Goal: Communication & Community: Connect with others

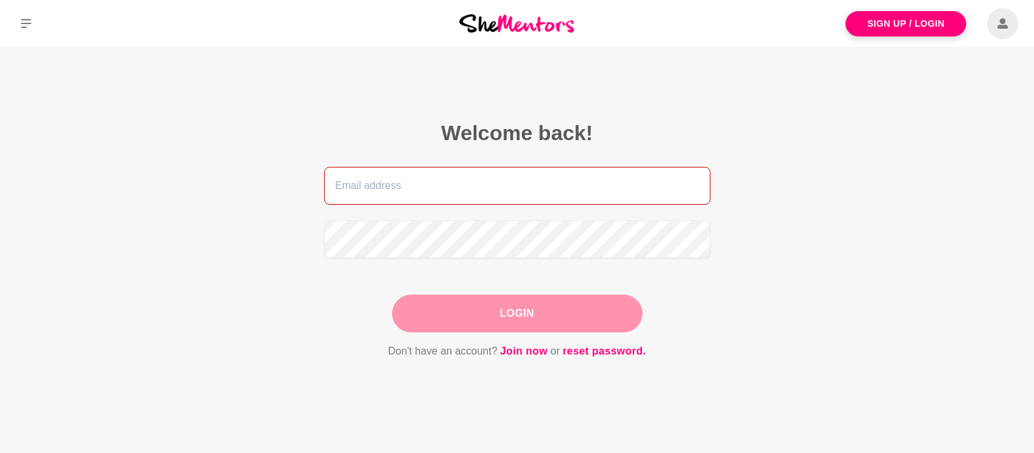
type input "[EMAIL_ADDRESS][DOMAIN_NAME]"
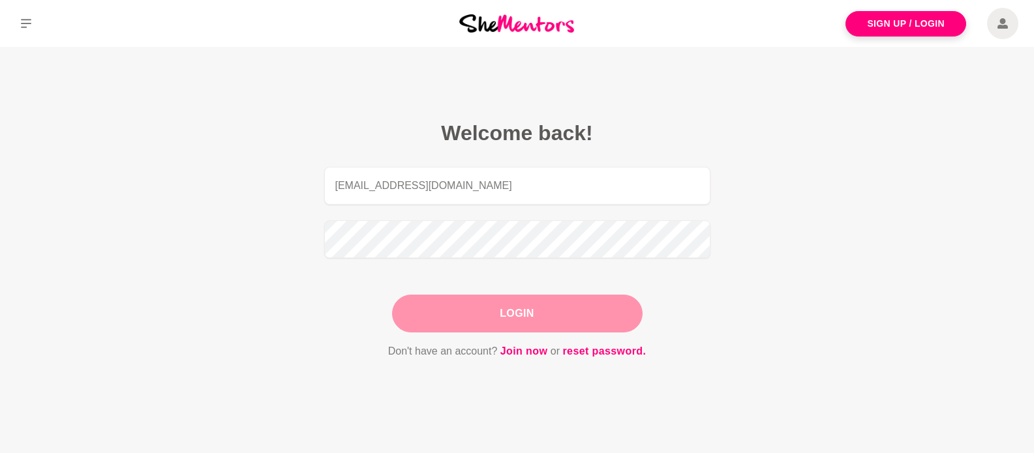
click at [476, 320] on div "Login" at bounding box center [517, 314] width 250 height 38
click at [476, 320] on button "Login" at bounding box center [517, 314] width 250 height 38
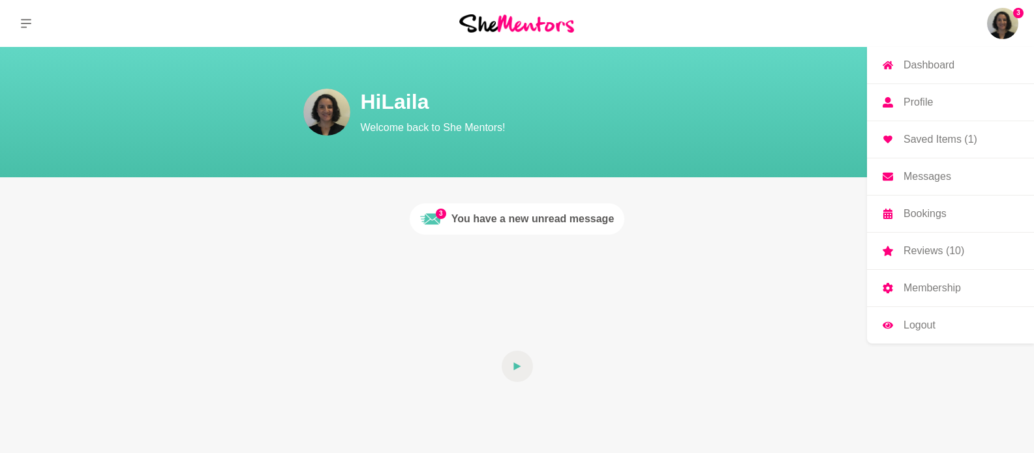
click at [996, 20] on img at bounding box center [1002, 23] width 31 height 31
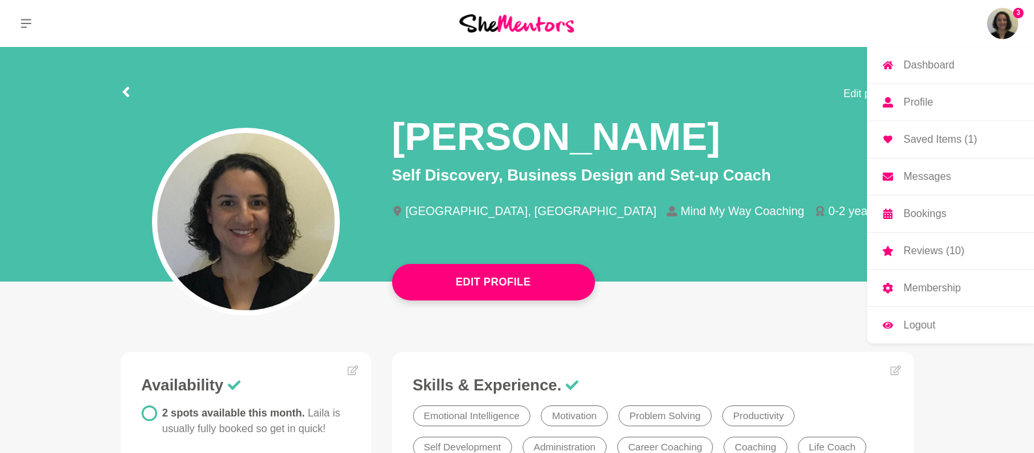
click at [1001, 31] on img at bounding box center [1002, 23] width 31 height 31
click at [903, 174] on p "Messages" at bounding box center [927, 177] width 48 height 10
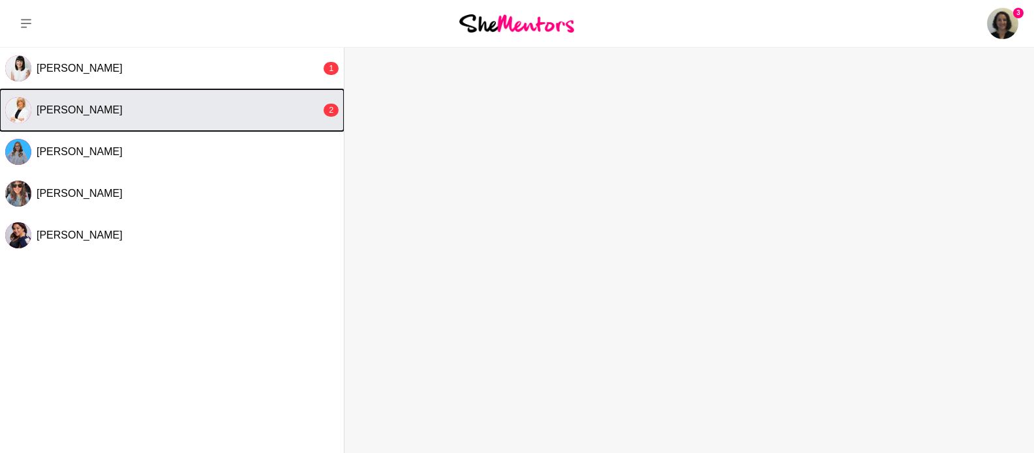
click at [213, 123] on button "[PERSON_NAME] 2" at bounding box center [172, 110] width 344 height 42
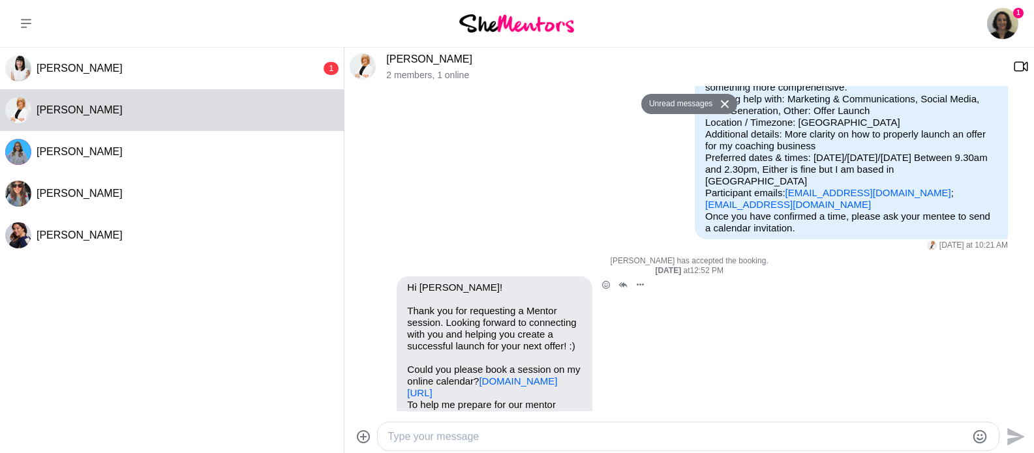
scroll to position [279, 0]
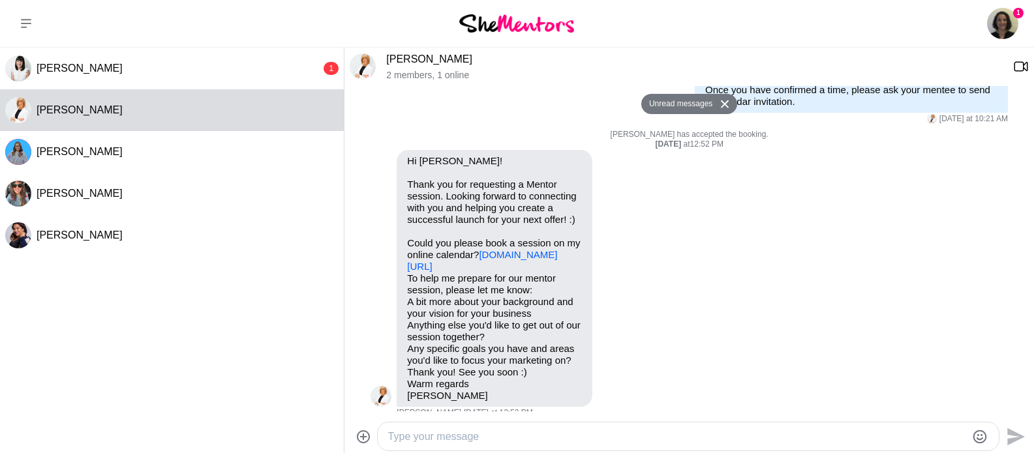
click at [618, 434] on textarea "Type your message" at bounding box center [677, 437] width 578 height 16
type textarea "Hi Kat, I am online and"
